Goal: Book appointment/travel/reservation

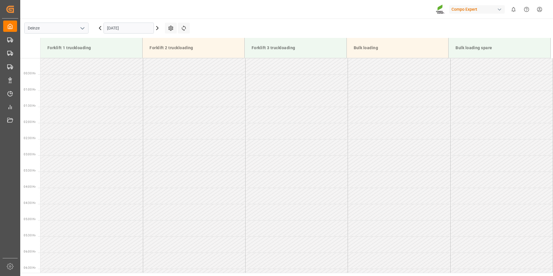
scroll to position [385, 0]
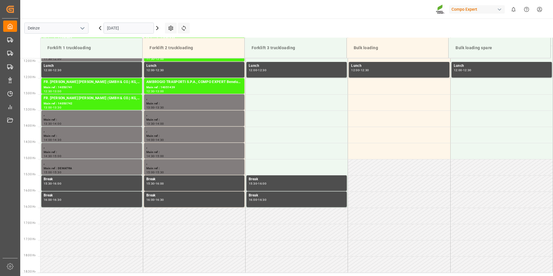
click at [142, 31] on input "[DATE]" at bounding box center [129, 28] width 50 height 11
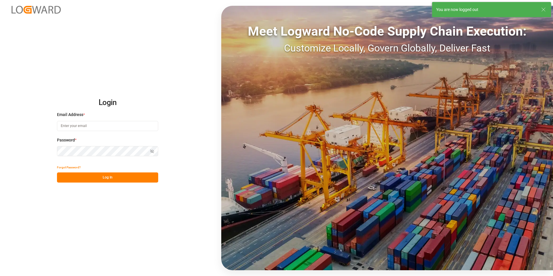
type input "[EMAIL_ADDRESS][DOMAIN_NAME]"
click at [0, 143] on html "Login Email Address * [EMAIL_ADDRESS][DOMAIN_NAME] Password * Show password For…" at bounding box center [276, 138] width 553 height 276
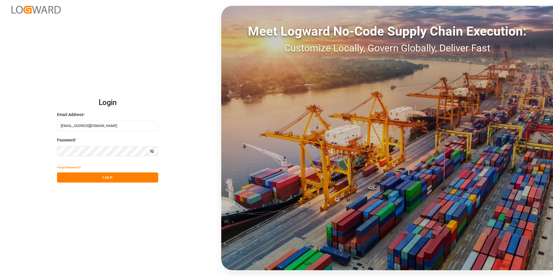
click at [63, 179] on button "Log In" at bounding box center [107, 178] width 101 height 10
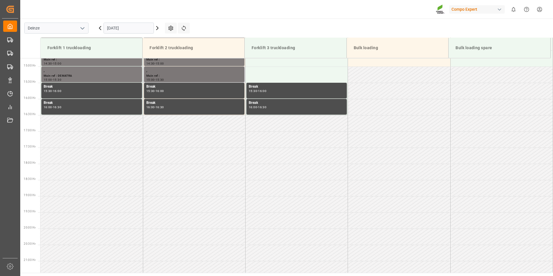
scroll to position [483, 0]
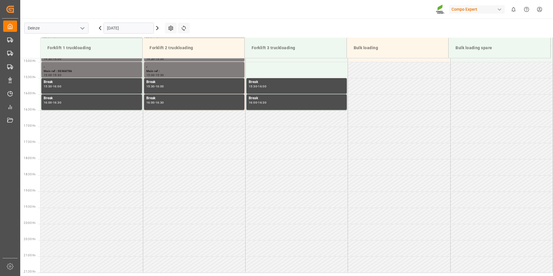
click at [141, 29] on input "[DATE]" at bounding box center [129, 28] width 50 height 11
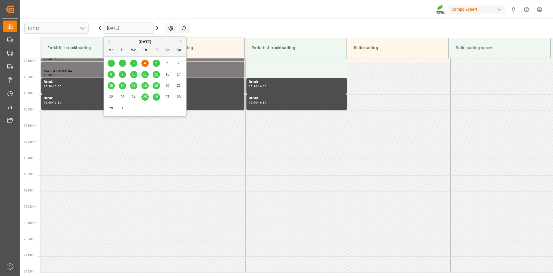
click at [155, 64] on div "5" at bounding box center [156, 63] width 7 height 7
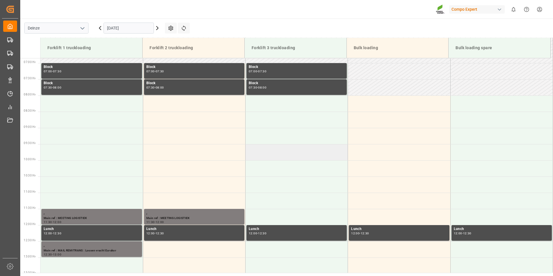
scroll to position [338, 0]
